Goal: Task Accomplishment & Management: Manage account settings

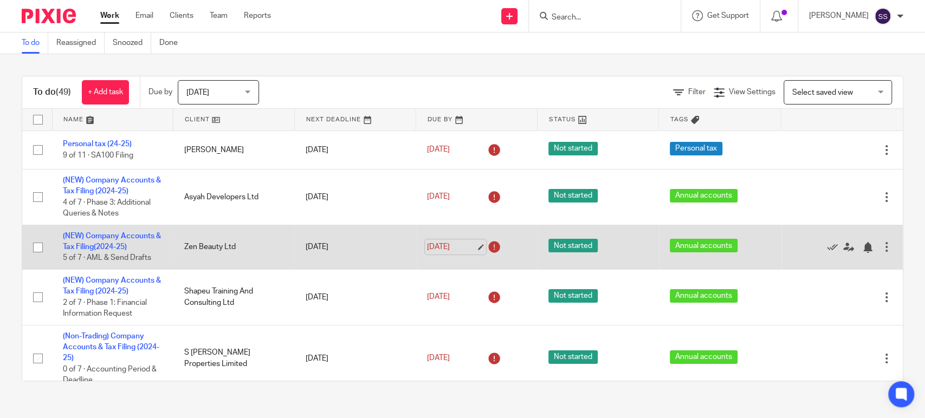
click at [459, 244] on link "[DATE]" at bounding box center [451, 247] width 49 height 11
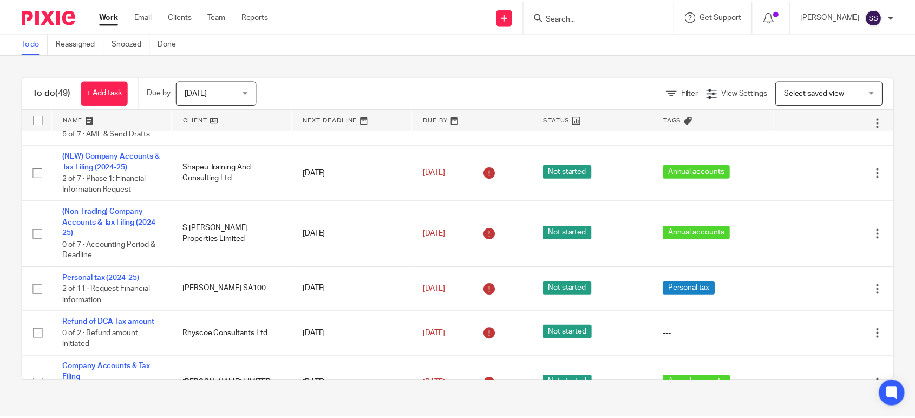
scroll to position [95, 0]
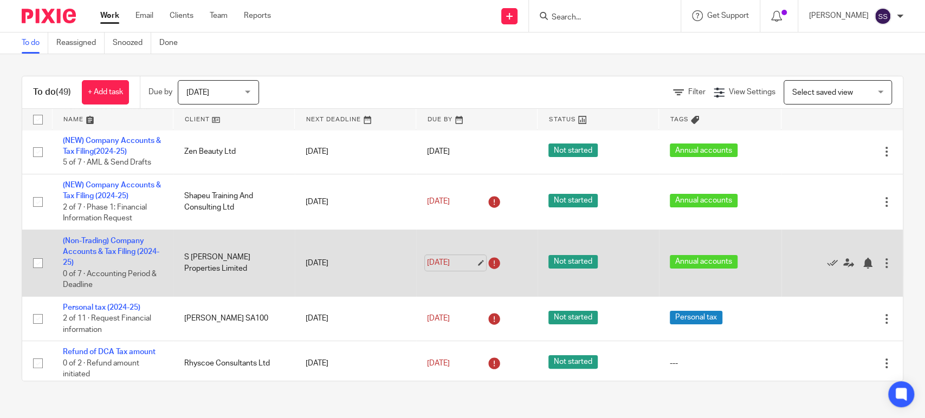
click at [440, 263] on link "[DATE]" at bounding box center [451, 262] width 49 height 11
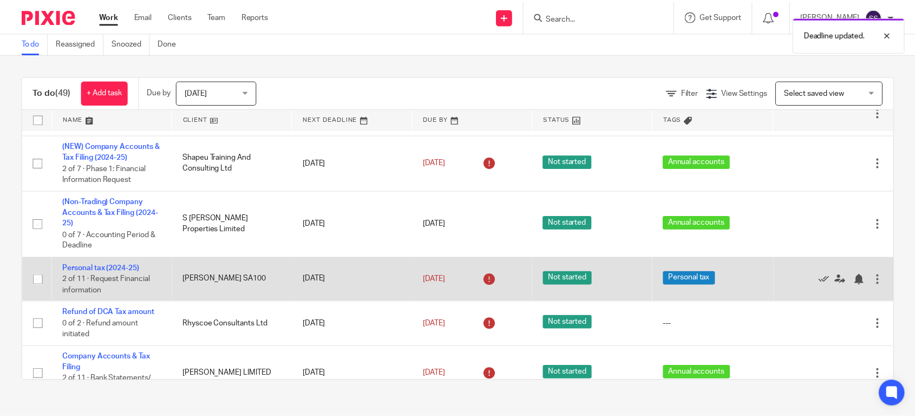
scroll to position [155, 0]
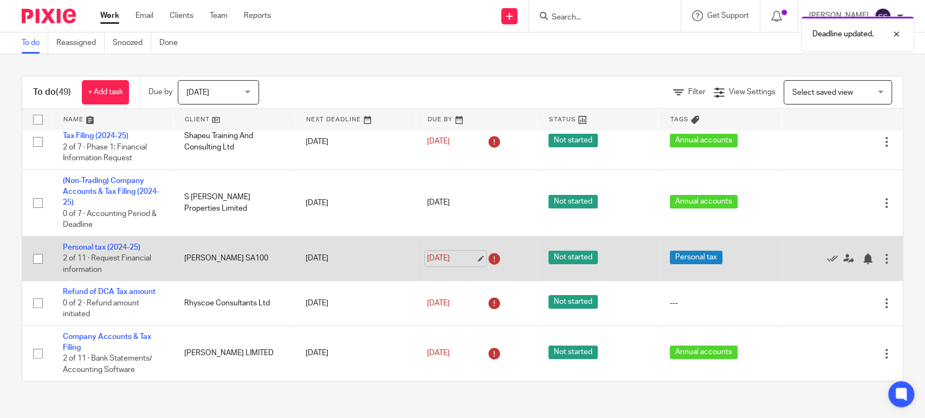
click at [459, 257] on link "[DATE]" at bounding box center [451, 258] width 49 height 11
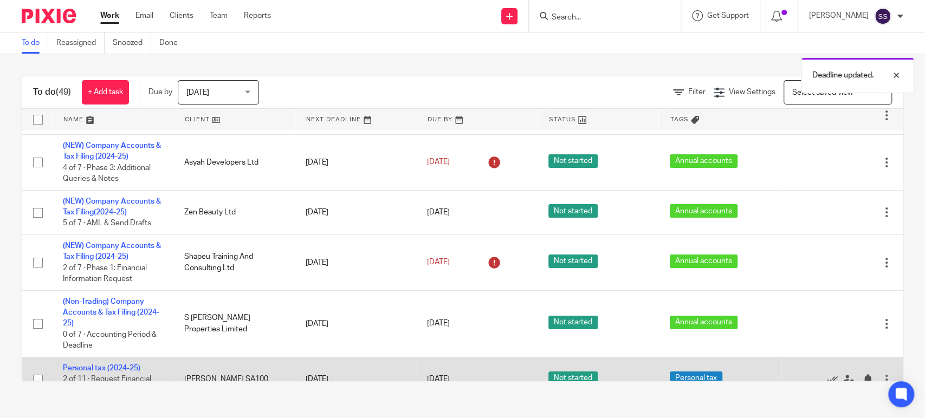
scroll to position [0, 0]
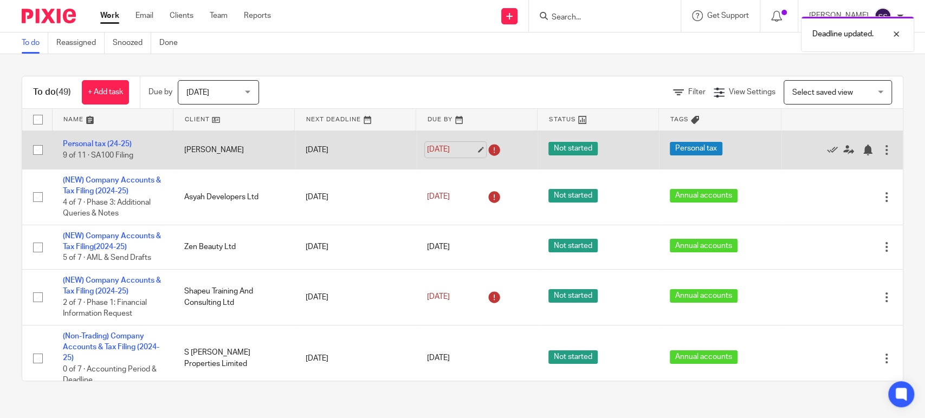
click at [446, 144] on link "[DATE]" at bounding box center [451, 149] width 49 height 11
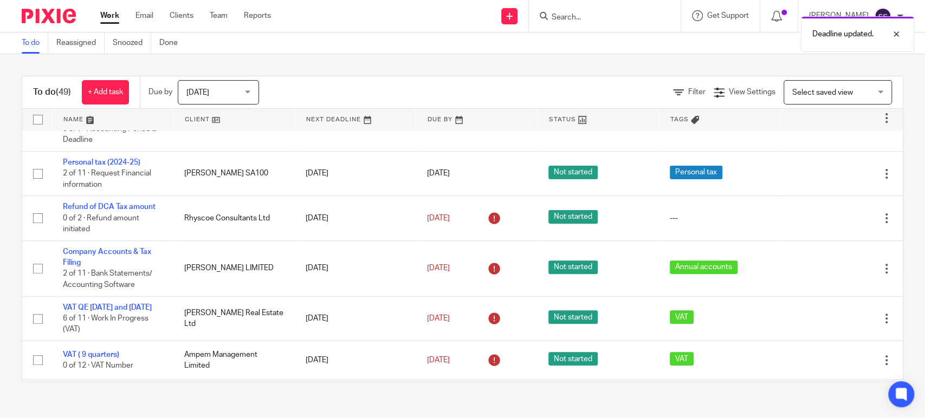
scroll to position [301, 0]
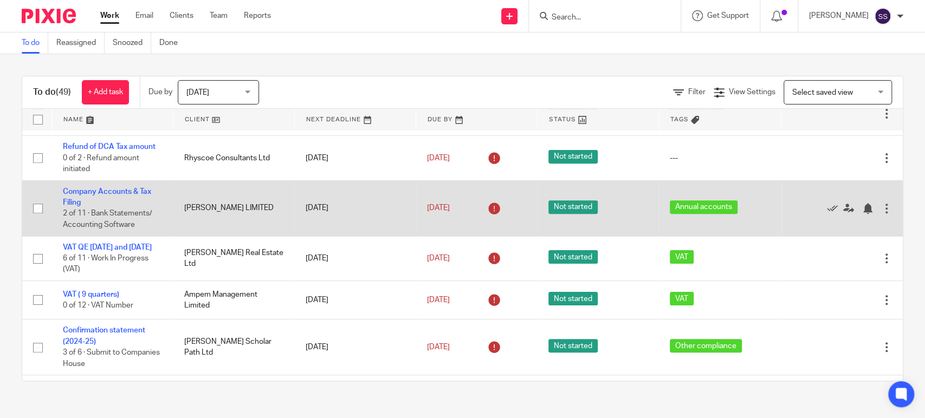
click at [452, 206] on link "22 Sep 2025" at bounding box center [451, 208] width 49 height 11
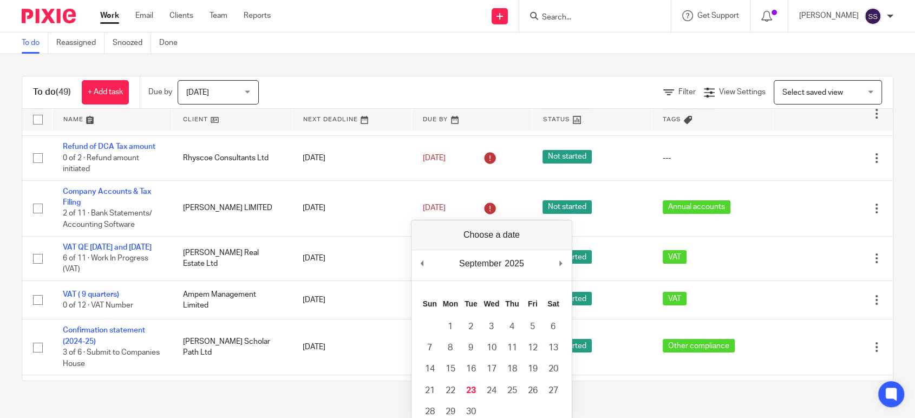
click at [618, 406] on main "To do Reassigned Snoozed Done To do (49) + Add task Due by Today Today Today To…" at bounding box center [457, 209] width 915 height 418
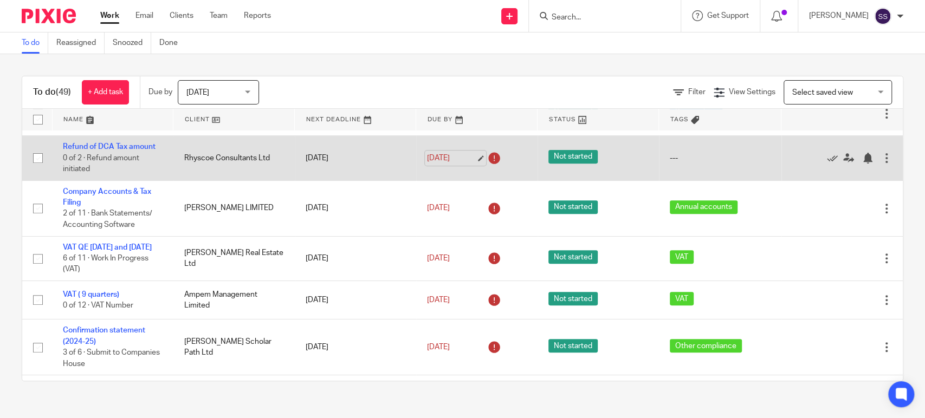
click at [459, 160] on link "22 Sep 2025" at bounding box center [451, 158] width 49 height 11
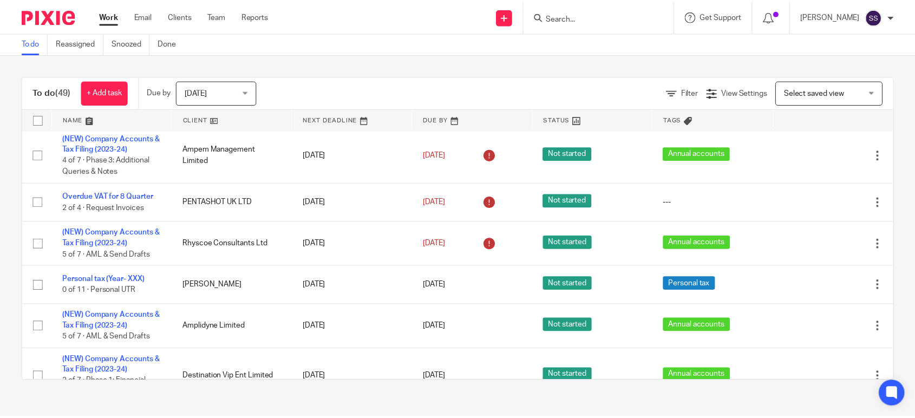
scroll to position [990, 0]
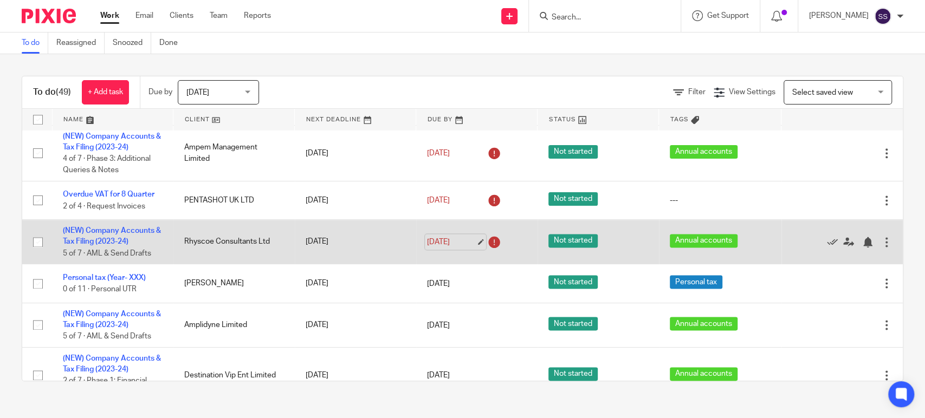
click at [453, 248] on link "22 Sep 2025" at bounding box center [451, 241] width 49 height 11
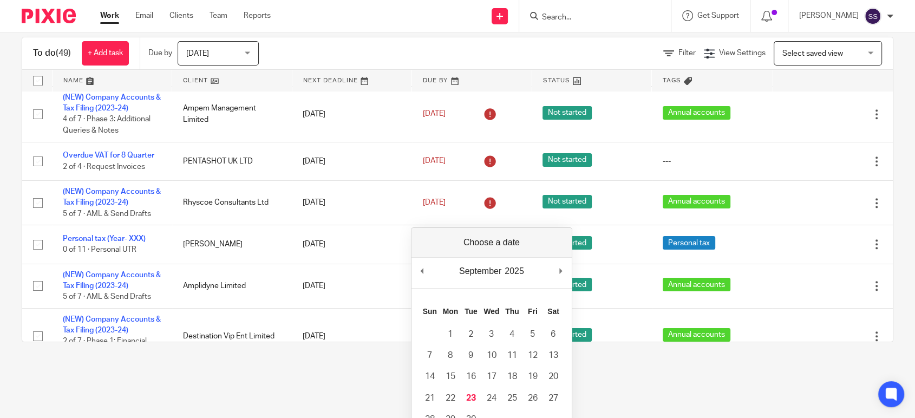
scroll to position [60, 0]
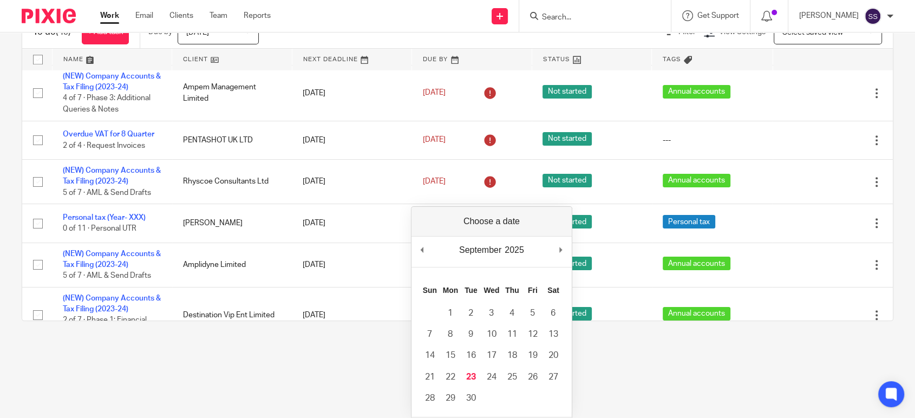
click at [322, 353] on main "To do Reassigned Snoozed Done To do (49) + Add task Due by Today Today Today To…" at bounding box center [457, 149] width 915 height 418
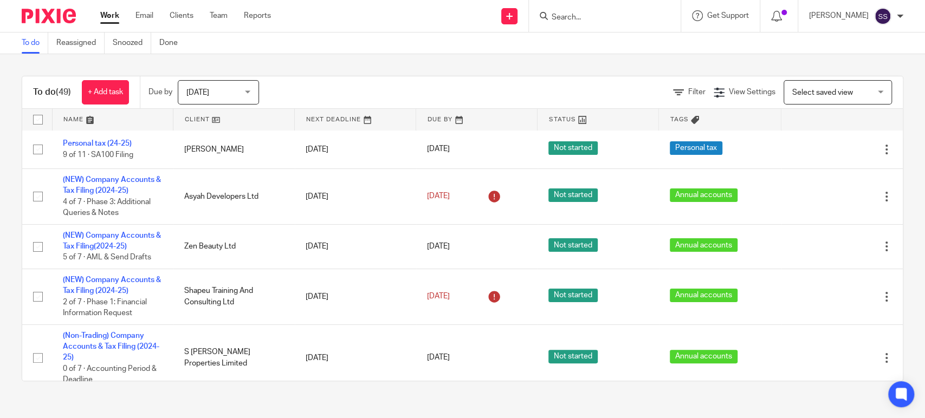
scroll to position [0, 0]
click at [108, 17] on link "Work" at bounding box center [109, 15] width 19 height 11
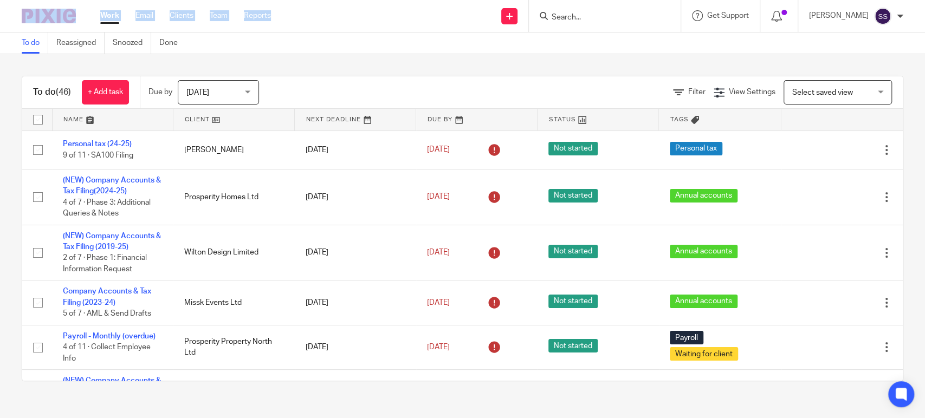
drag, startPoint x: 283, startPoint y: 17, endPoint x: 82, endPoint y: 19, distance: 201.0
click at [82, 19] on div "Work Email Clients Team Reports Work Email Clients Team Reports Settings Send n…" at bounding box center [462, 16] width 925 height 33
click at [323, 51] on div "To do Reassigned Snoozed Done" at bounding box center [462, 44] width 925 height 22
drag, startPoint x: 690, startPoint y: 93, endPoint x: 891, endPoint y: 79, distance: 201.5
click at [884, 85] on div "To do (46) + Add task Due by Today Today Today Tomorrow This week Next week Thi…" at bounding box center [462, 229] width 881 height 306
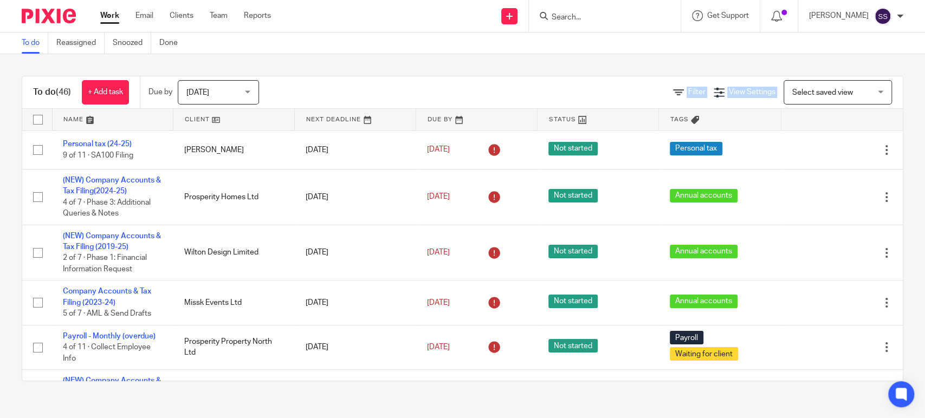
click at [573, 60] on div "To do (46) + Add task Due by Today Today Today Tomorrow This week Next week Thi…" at bounding box center [462, 228] width 925 height 349
drag, startPoint x: 0, startPoint y: 124, endPoint x: 876, endPoint y: 300, distance: 894.0
click at [876, 300] on div "To do (46) + Add task Due by Today Today Today Tomorrow This week Next week Thi…" at bounding box center [462, 228] width 925 height 349
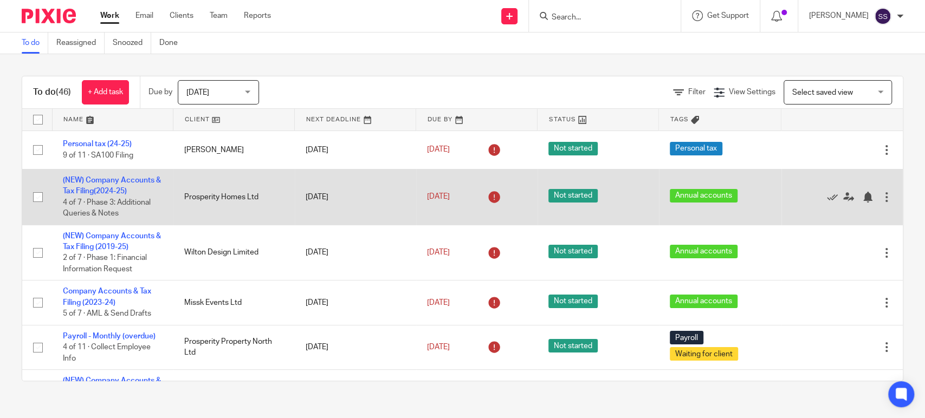
drag, startPoint x: 359, startPoint y: 198, endPoint x: 164, endPoint y: 187, distance: 195.3
click at [189, 198] on tr "(NEW) Company Accounts & Tax Filing(2024-25) 4 of 7 · Phase 3: Additional Queri…" at bounding box center [462, 197] width 880 height 56
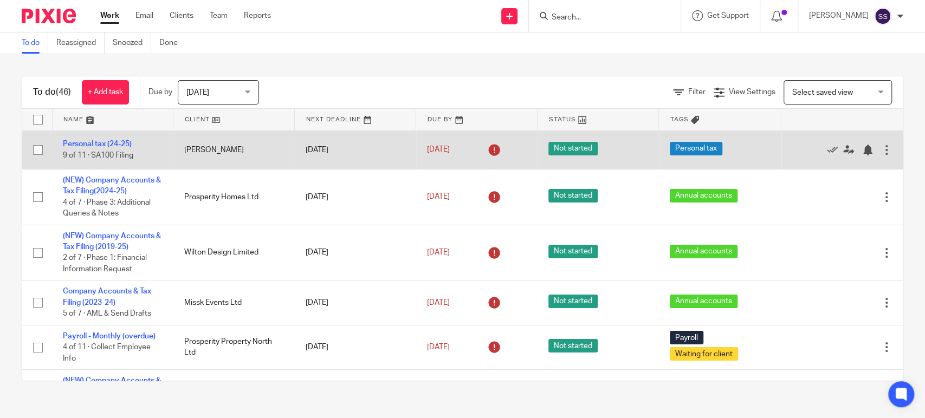
drag, startPoint x: 164, startPoint y: 210, endPoint x: 546, endPoint y: 136, distance: 389.6
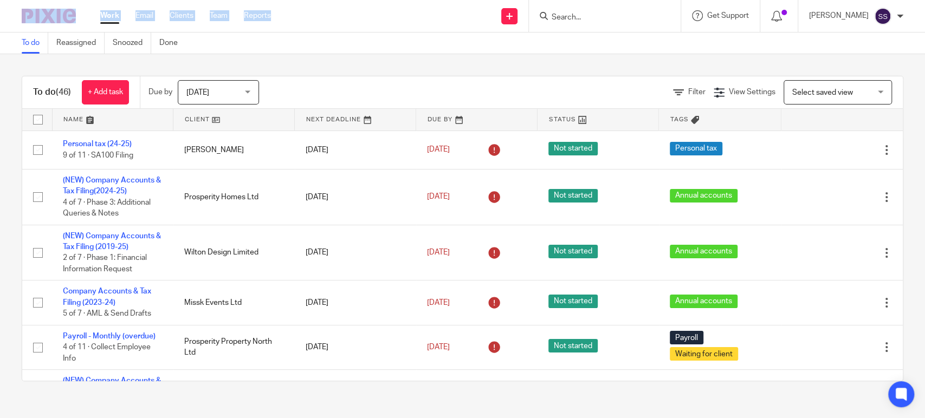
drag, startPoint x: 9, startPoint y: 10, endPoint x: 310, endPoint y: 12, distance: 301.2
click at [310, 12] on div "Work Email Clients Team Reports Work Email Clients Team Reports Settings Send n…" at bounding box center [462, 16] width 925 height 33
click at [354, 11] on div "Send new email Create task Add client Request signature Get Support Contact Sup…" at bounding box center [606, 16] width 638 height 32
drag, startPoint x: 282, startPoint y: 17, endPoint x: 7, endPoint y: 17, distance: 275.2
click at [11, 17] on div "Work Email Clients Team Reports Work Email Clients Team Reports Settings Send n…" at bounding box center [462, 16] width 925 height 33
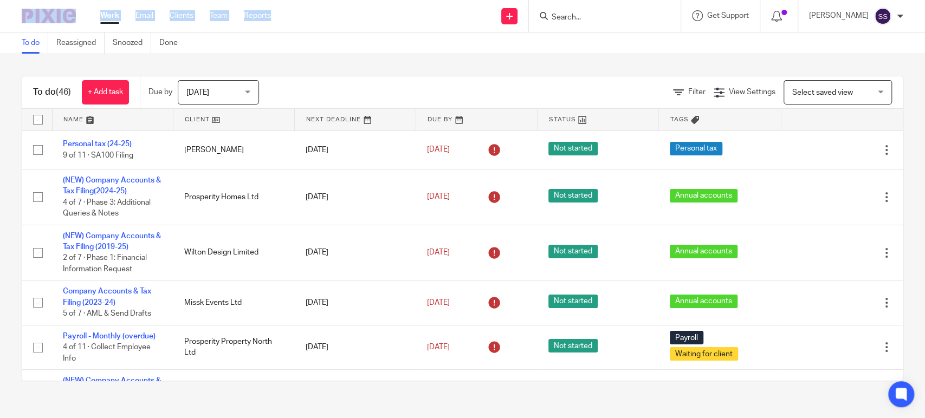
click at [0, 16] on div at bounding box center [44, 16] width 89 height 32
drag, startPoint x: 90, startPoint y: 14, endPoint x: 353, endPoint y: 21, distance: 263.4
click at [353, 21] on div "Work Email Clients Team Reports Work Email Clients Team Reports Settings Send n…" at bounding box center [462, 16] width 925 height 33
click at [359, 21] on div "Send new email Create task Add client Request signature Get Support Contact Sup…" at bounding box center [606, 16] width 638 height 32
drag, startPoint x: 326, startPoint y: 10, endPoint x: 4, endPoint y: 23, distance: 321.5
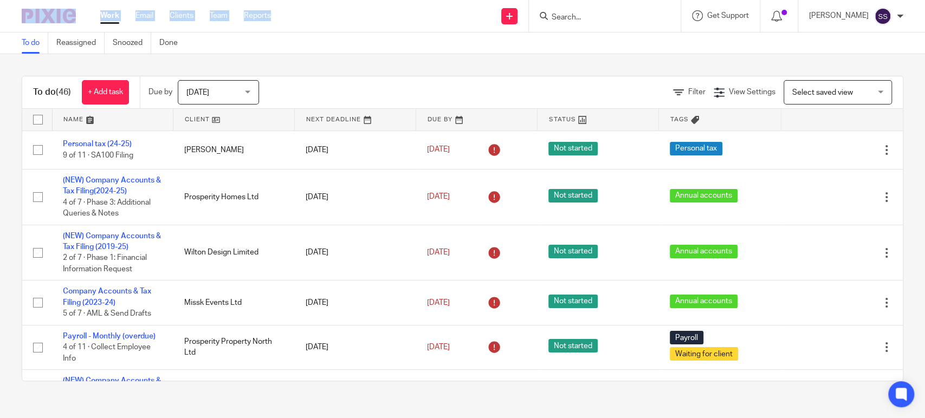
click at [4, 23] on div "Work Email Clients Team Reports Work Email Clients Team Reports Settings Send n…" at bounding box center [462, 16] width 925 height 33
click at [0, 8] on div at bounding box center [44, 16] width 89 height 32
drag, startPoint x: 0, startPoint y: 8, endPoint x: 316, endPoint y: 11, distance: 315.8
click at [316, 11] on div "Work Email Clients Team Reports Work Email Clients Team Reports Settings Send n…" at bounding box center [462, 16] width 925 height 33
click at [319, 11] on div "Send new email Create task Add client Request signature Get Support Contact Sup…" at bounding box center [606, 16] width 638 height 32
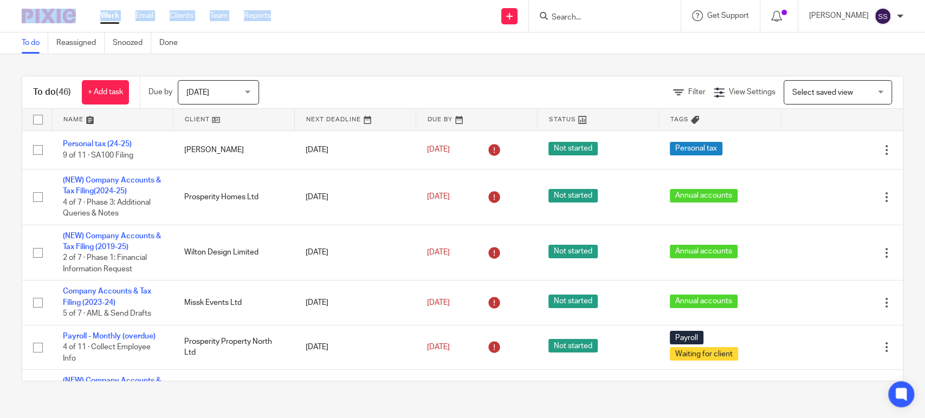
drag, startPoint x: 221, startPoint y: 17, endPoint x: 12, endPoint y: 20, distance: 209.1
click at [12, 20] on div "Work Email Clients Team Reports Work Email Clients Team Reports Settings Send n…" at bounding box center [462, 16] width 925 height 33
click at [6, 9] on div at bounding box center [44, 16] width 89 height 32
drag, startPoint x: 21, startPoint y: 10, endPoint x: 308, endPoint y: 12, distance: 287.1
click at [308, 12] on div "Work Email Clients Team Reports Work Email Clients Team Reports Settings Send n…" at bounding box center [462, 16] width 925 height 33
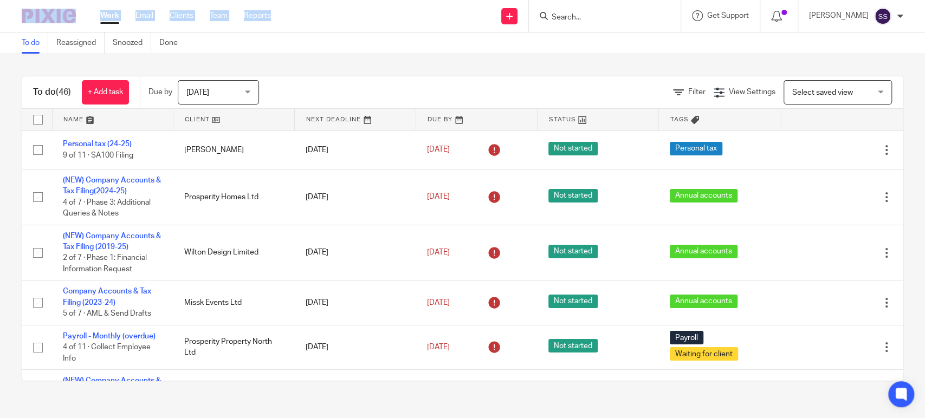
click at [314, 12] on div "Send new email Create task Add client Request signature Get Support Contact Sup…" at bounding box center [606, 16] width 638 height 32
click at [350, 18] on div "Send new email Create task Add client Request signature Get Support Contact Sup…" at bounding box center [606, 16] width 638 height 32
click at [341, 66] on div "To do (46) + Add task Due by Today Today Today Tomorrow This week Next week Thi…" at bounding box center [462, 228] width 925 height 349
drag, startPoint x: 302, startPoint y: 21, endPoint x: 31, endPoint y: 16, distance: 270.3
click at [31, 16] on div "Work Email Clients Team Reports Work Email Clients Team Reports Settings Send n…" at bounding box center [462, 16] width 925 height 33
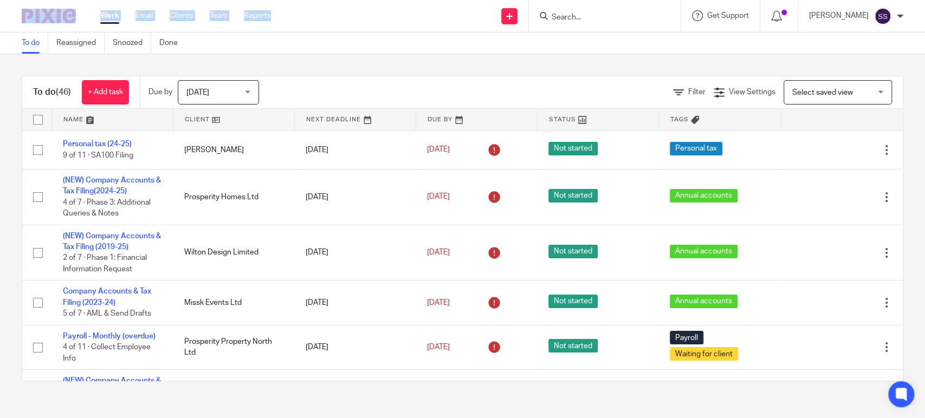
click at [0, 14] on div at bounding box center [44, 16] width 89 height 32
drag, startPoint x: 14, startPoint y: 10, endPoint x: 290, endPoint y: 11, distance: 275.7
click at [290, 11] on div "Work Email Clients Team Reports Work Email Clients Team Reports Settings Send n…" at bounding box center [462, 16] width 925 height 33
click at [342, 17] on div "Send new email Create task Add client Request signature Get Support Contact Sup…" at bounding box center [606, 16] width 638 height 32
click at [345, 75] on div "To do (46) + Add task Due by Today Today Today Tomorrow This week Next week Thi…" at bounding box center [462, 228] width 925 height 349
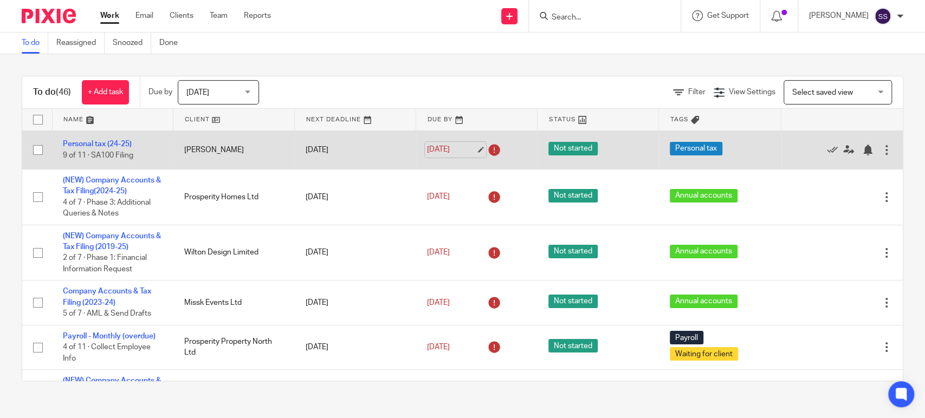
click at [458, 147] on link "22 Sep 2025" at bounding box center [451, 149] width 49 height 11
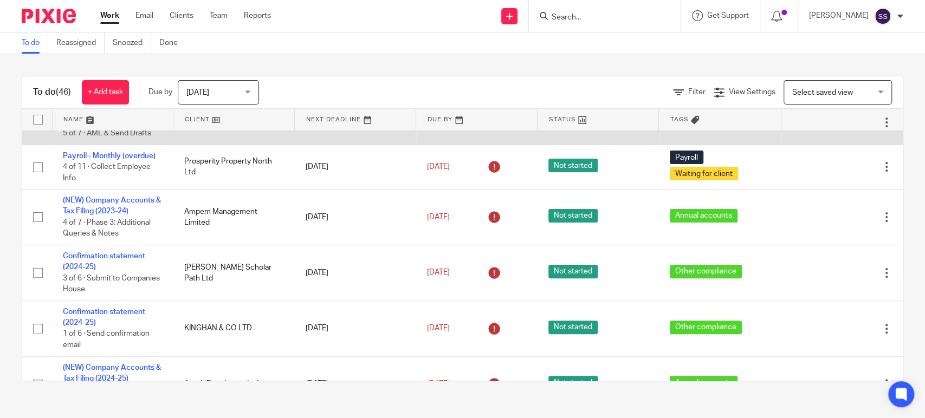
scroll to position [241, 0]
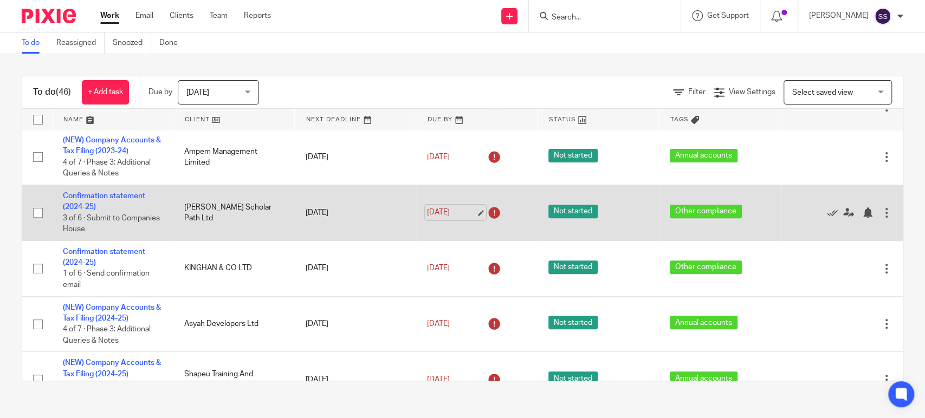
click at [463, 211] on link "22 Sep 2025" at bounding box center [451, 212] width 49 height 11
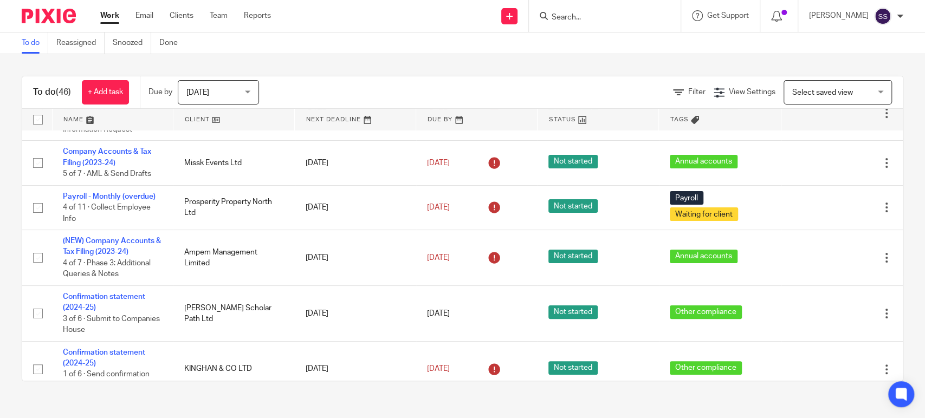
scroll to position [0, 0]
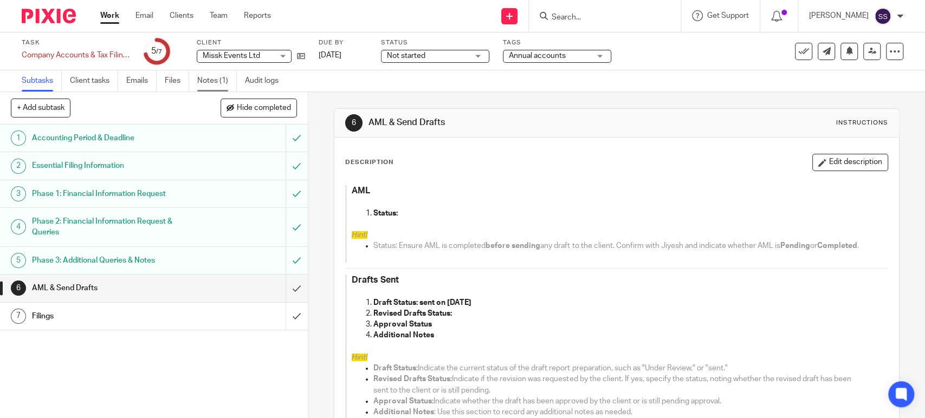
click at [208, 75] on link "Notes (1)" at bounding box center [217, 80] width 40 height 21
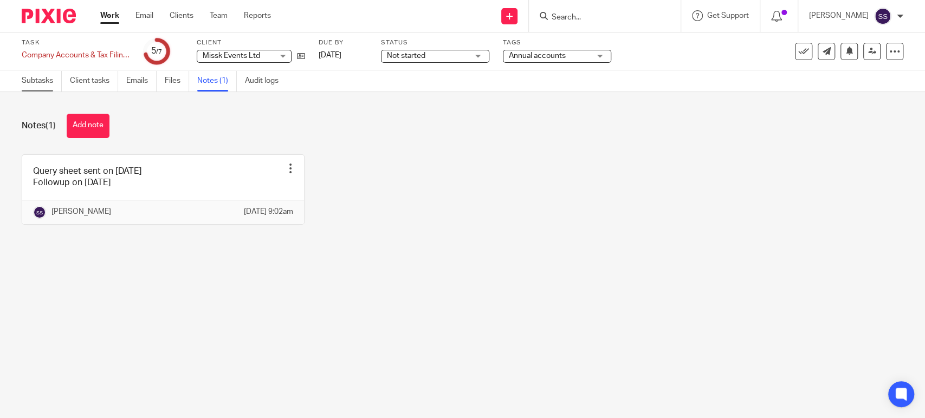
click at [44, 83] on link "Subtasks" at bounding box center [42, 80] width 40 height 21
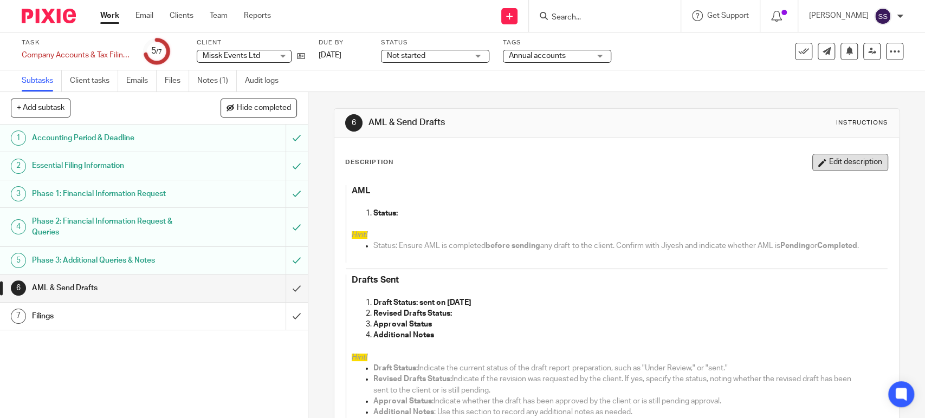
click at [816, 159] on button "Edit description" at bounding box center [850, 162] width 76 height 17
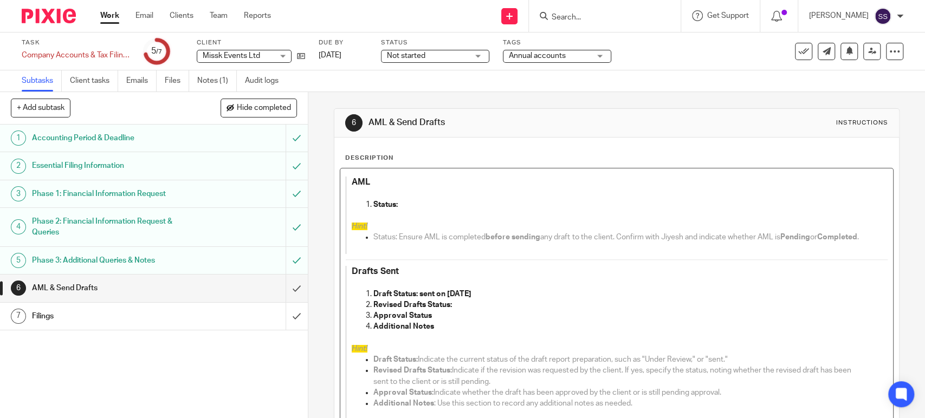
click at [460, 310] on p "Revised Drafts Status:" at bounding box center [619, 305] width 492 height 11
click at [527, 310] on p "Revised Drafts Status: approved on" at bounding box center [619, 305] width 492 height 11
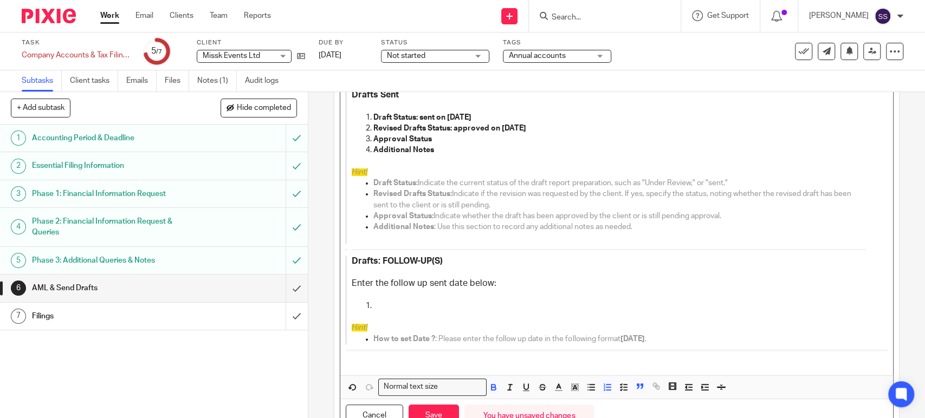
scroll to position [234, 0]
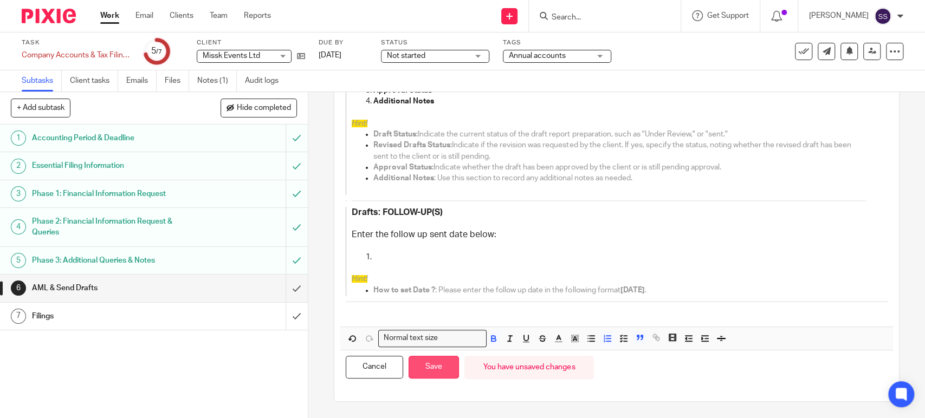
click at [418, 374] on button "Save" at bounding box center [433, 367] width 50 height 23
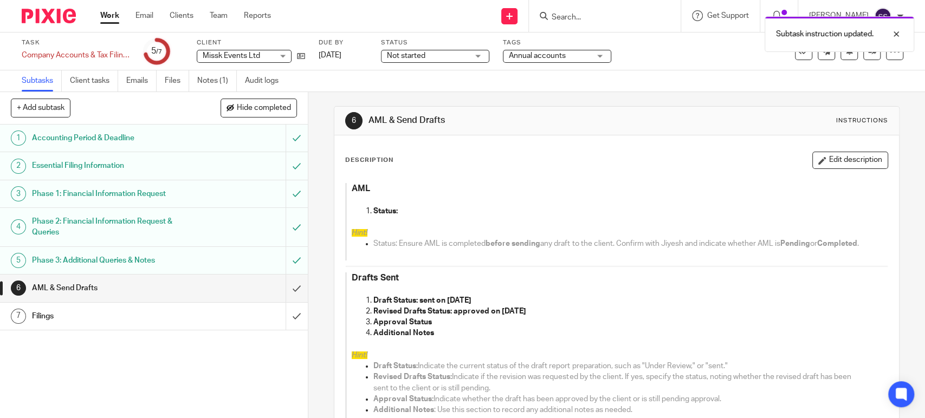
scroll to position [0, 0]
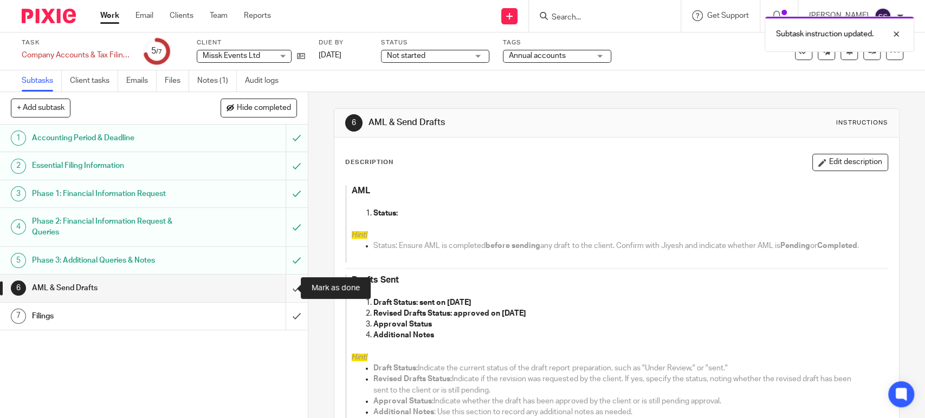
click at [290, 285] on input "submit" at bounding box center [154, 288] width 308 height 27
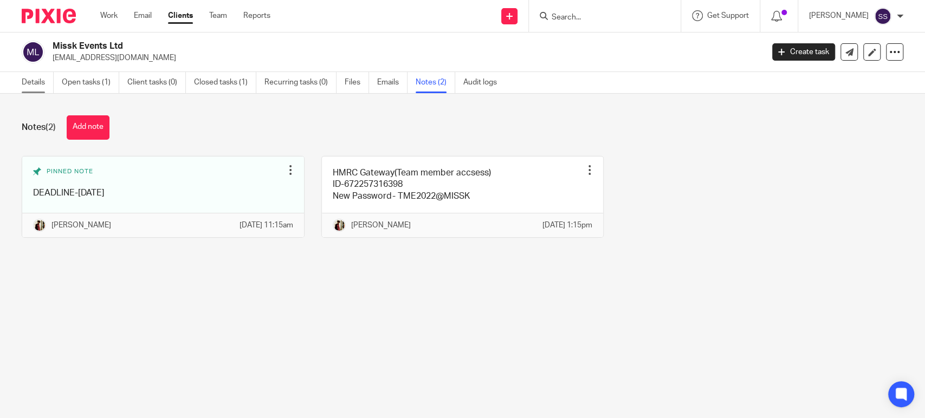
click at [34, 86] on link "Details" at bounding box center [38, 82] width 32 height 21
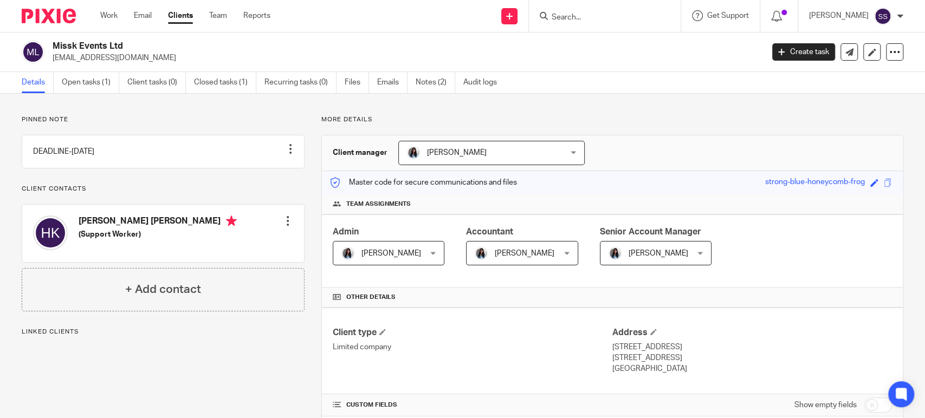
scroll to position [421, 0]
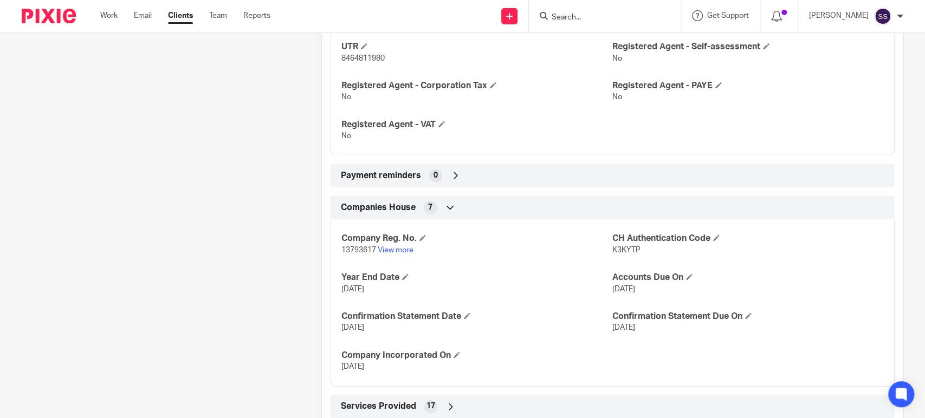
click at [623, 249] on span "K3KYTP" at bounding box center [626, 250] width 28 height 8
copy span "K3KYTP"
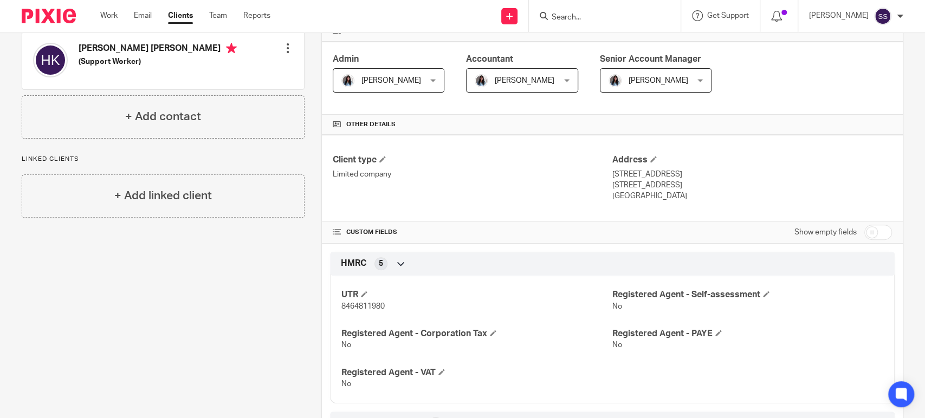
scroll to position [0, 0]
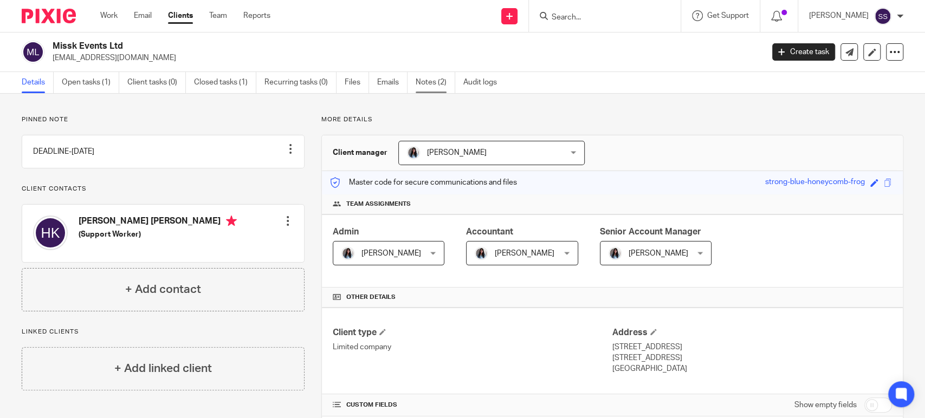
click at [424, 86] on link "Notes (2)" at bounding box center [435, 82] width 40 height 21
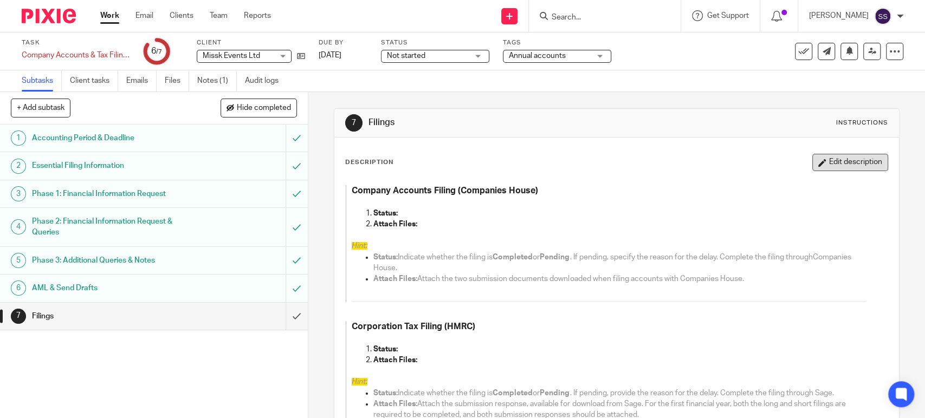
click at [813, 154] on button "Edit description" at bounding box center [850, 162] width 76 height 17
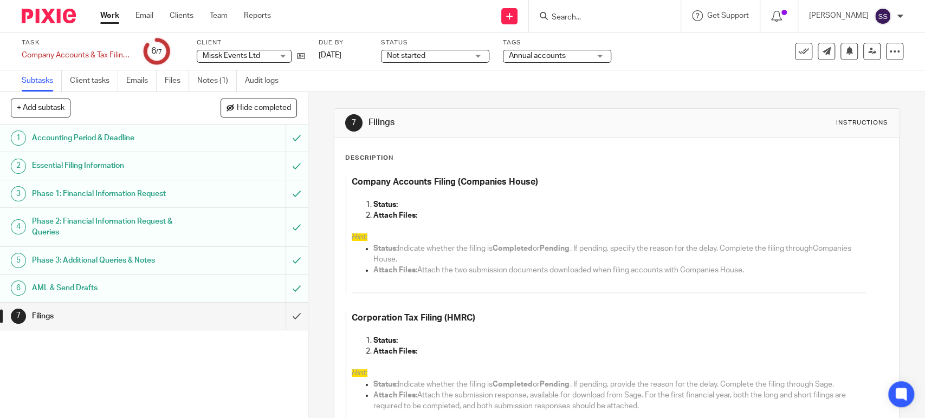
click at [429, 197] on p at bounding box center [609, 193] width 514 height 11
click at [410, 196] on p at bounding box center [609, 193] width 514 height 11
click at [412, 207] on p "Status:" at bounding box center [619, 204] width 492 height 11
click at [399, 341] on p "Status:" at bounding box center [619, 340] width 492 height 11
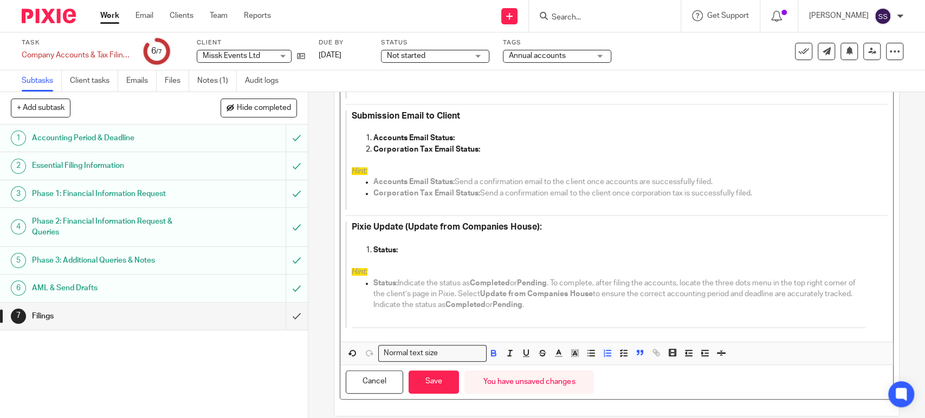
scroll to position [337, 0]
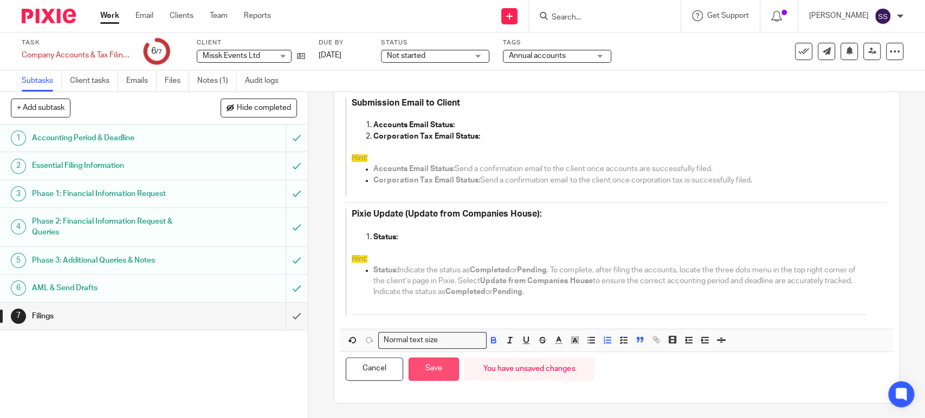
click at [434, 367] on button "Save" at bounding box center [433, 369] width 50 height 23
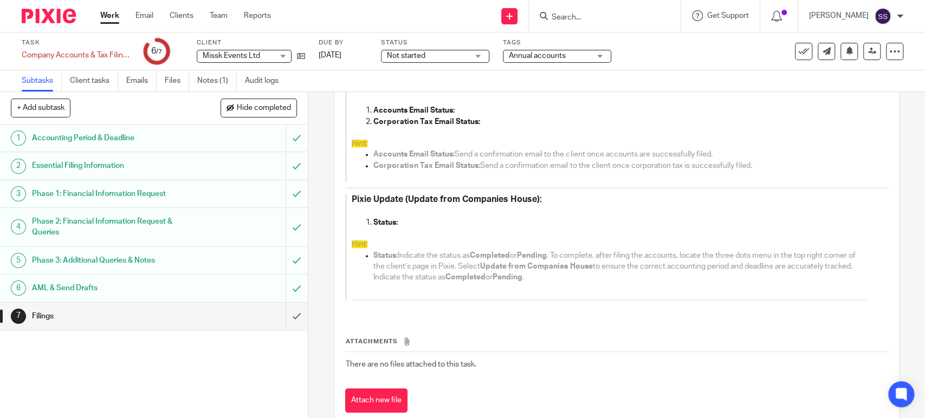
scroll to position [387, 0]
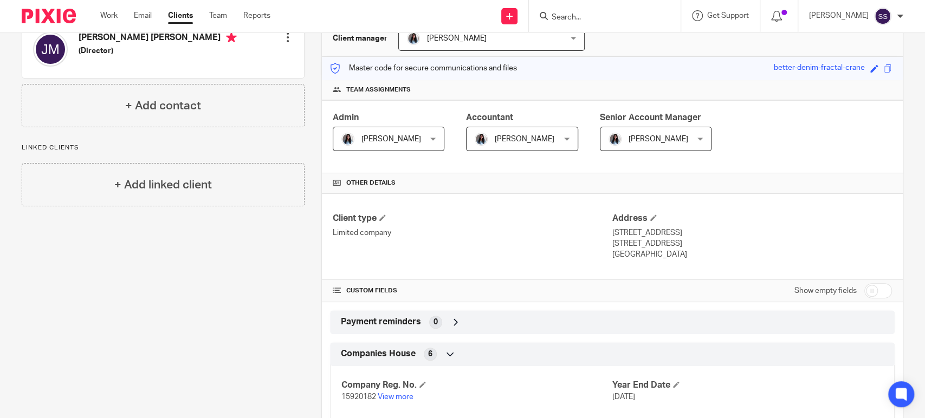
scroll to position [219, 0]
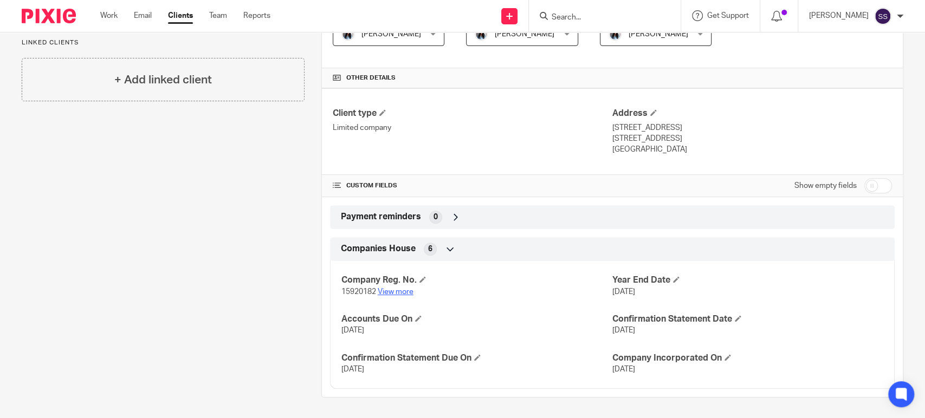
click at [389, 292] on link "View more" at bounding box center [396, 292] width 36 height 8
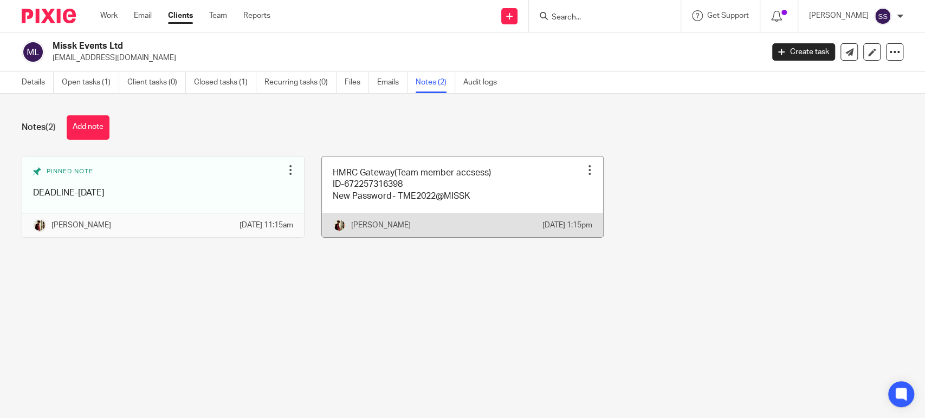
click at [465, 190] on link at bounding box center [463, 197] width 282 height 81
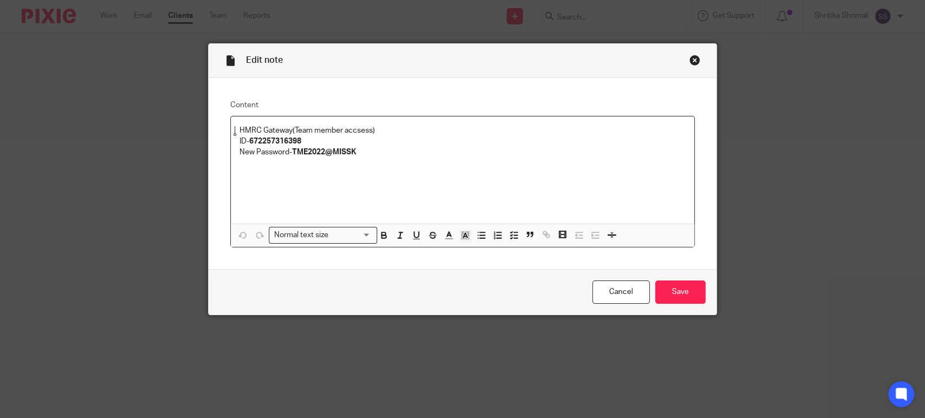
click at [263, 142] on strong "672257316398" at bounding box center [275, 142] width 52 height 8
copy strong "672257316398"
drag, startPoint x: 550, startPoint y: 168, endPoint x: 466, endPoint y: 184, distance: 84.9
click at [550, 168] on p at bounding box center [462, 169] width 446 height 22
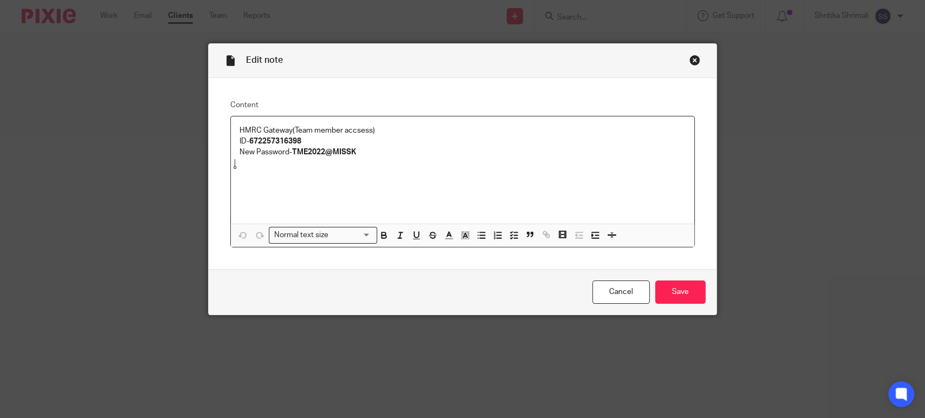
click at [312, 152] on strong "TME2022@MISSK" at bounding box center [324, 152] width 64 height 8
drag, startPoint x: 401, startPoint y: 189, endPoint x: 353, endPoint y: 182, distance: 48.7
click at [401, 189] on div "HMRC Gateway(Team member accsess) ID- 672257316398 New Password- TME2022@MISSK" at bounding box center [462, 169] width 463 height 107
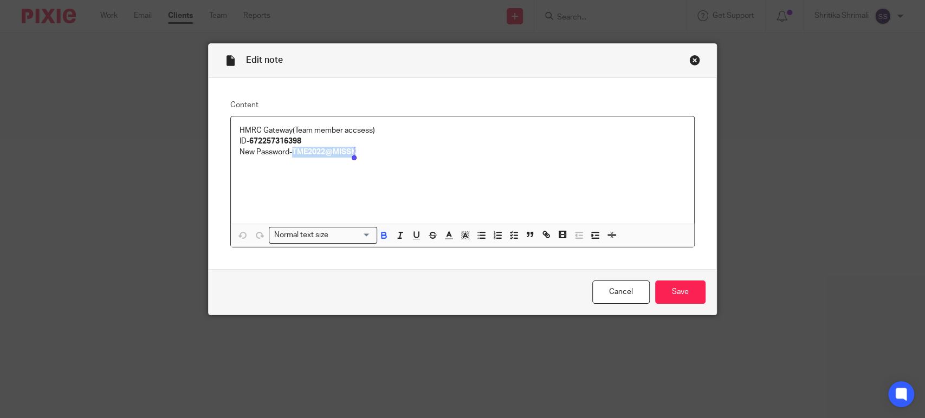
drag, startPoint x: 290, startPoint y: 148, endPoint x: 379, endPoint y: 150, distance: 89.4
click at [379, 150] on p "New Password- TME2022@MISSK" at bounding box center [462, 152] width 446 height 11
copy strong "TME2022@MISSK"
